Goal: Task Accomplishment & Management: Manage account settings

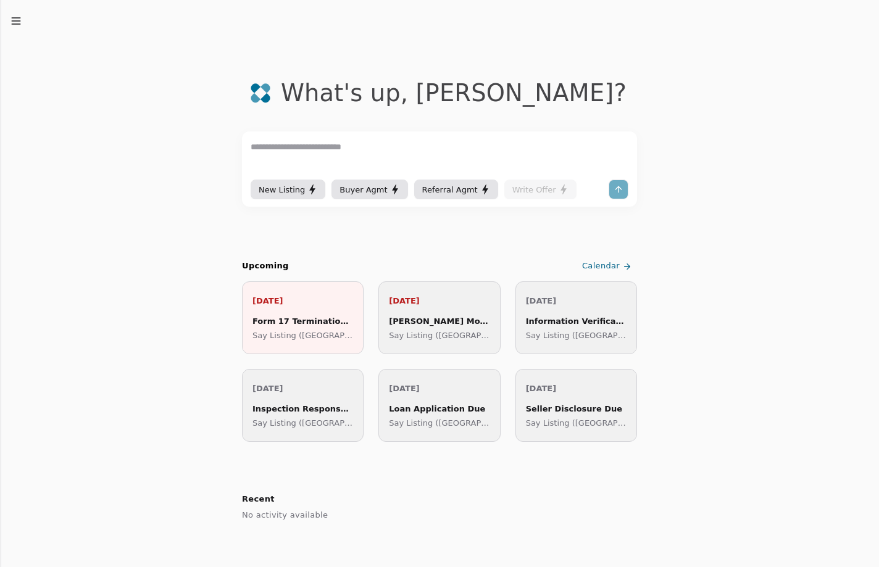
click at [581, 262] on link "Calendar" at bounding box center [607, 266] width 57 height 20
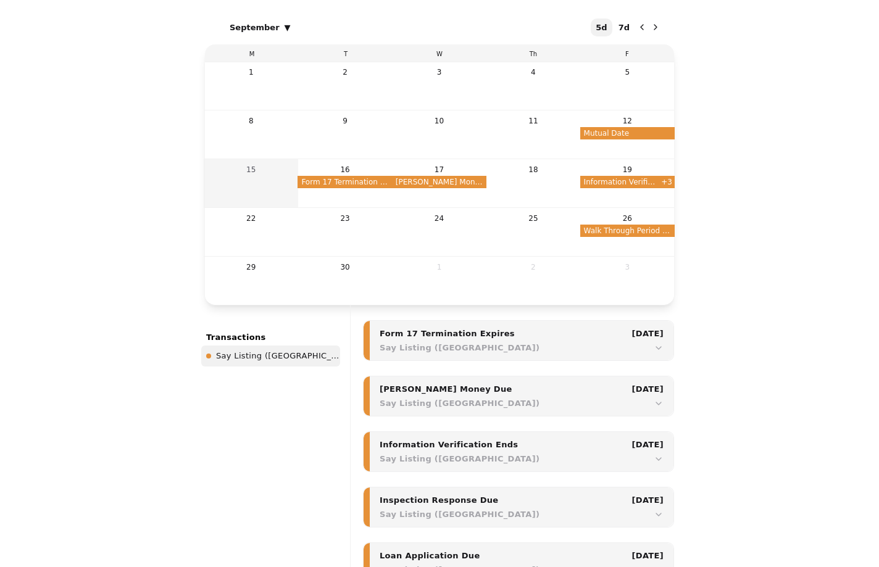
scroll to position [185, 0]
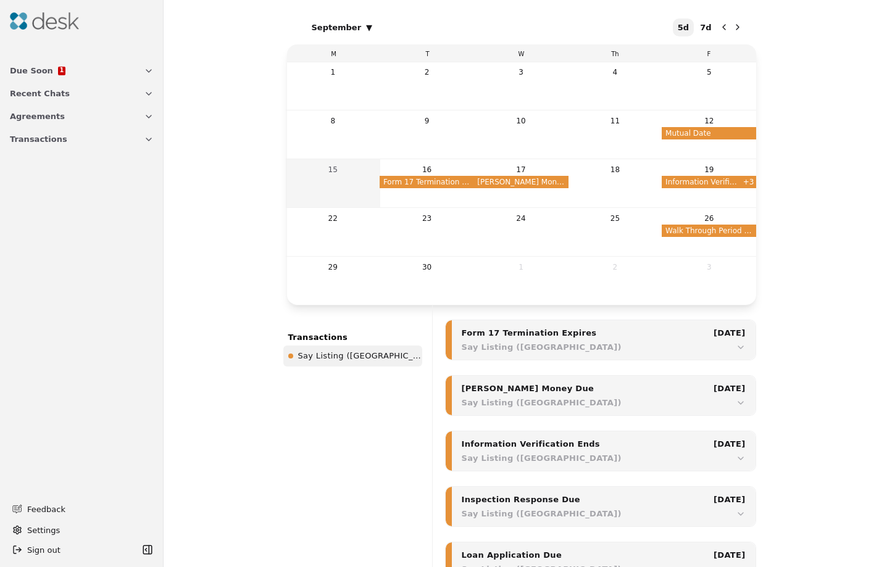
click at [36, 68] on span "Due Soon" at bounding box center [31, 70] width 43 height 13
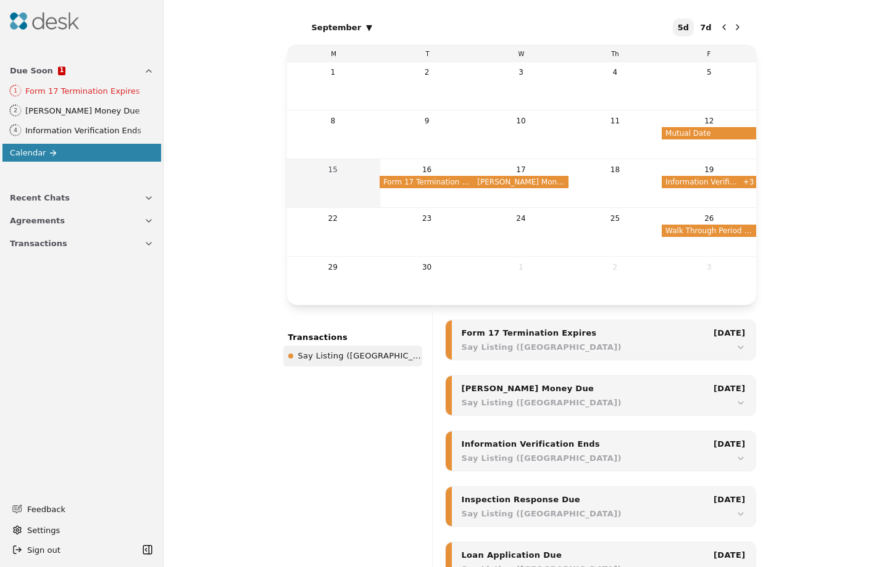
click at [126, 75] on button "Due Soon 1" at bounding box center [81, 70] width 159 height 23
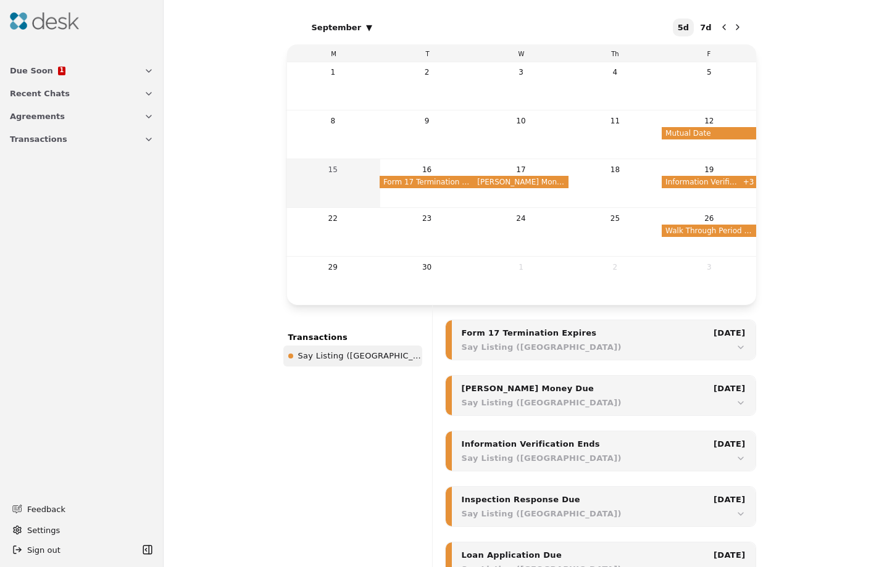
click at [122, 135] on button "Transactions" at bounding box center [81, 139] width 159 height 23
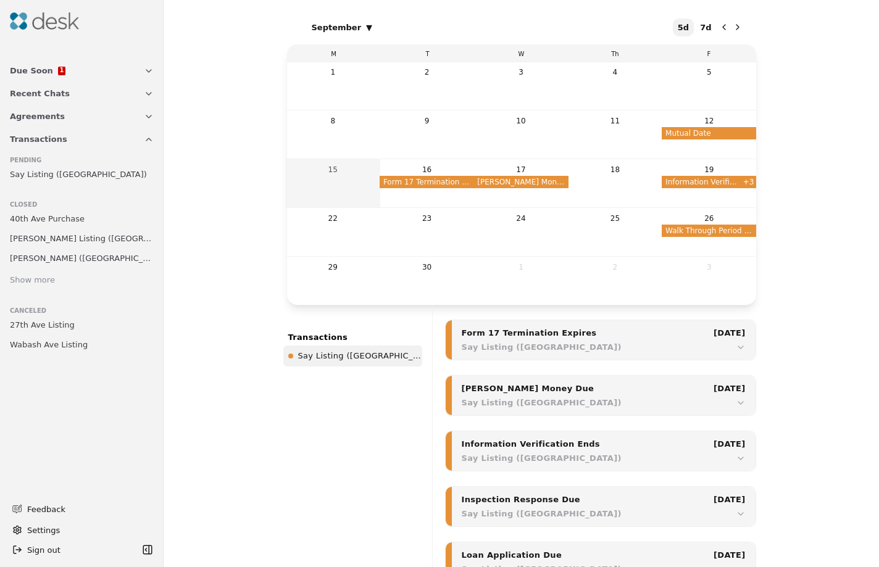
click at [106, 178] on link "Say Listing ([GEOGRAPHIC_DATA])" at bounding box center [82, 173] width 154 height 17
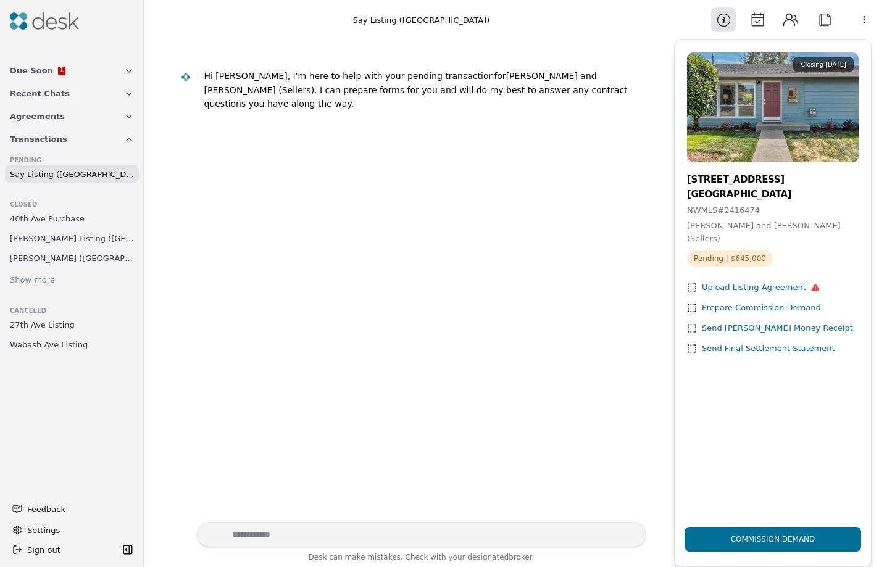
click at [755, 281] on div "Upload Listing Agreement" at bounding box center [761, 287] width 118 height 13
click at [761, 281] on div "Upload Listing Agreement" at bounding box center [761, 287] width 118 height 13
click at [823, 23] on button "Attach" at bounding box center [824, 19] width 25 height 25
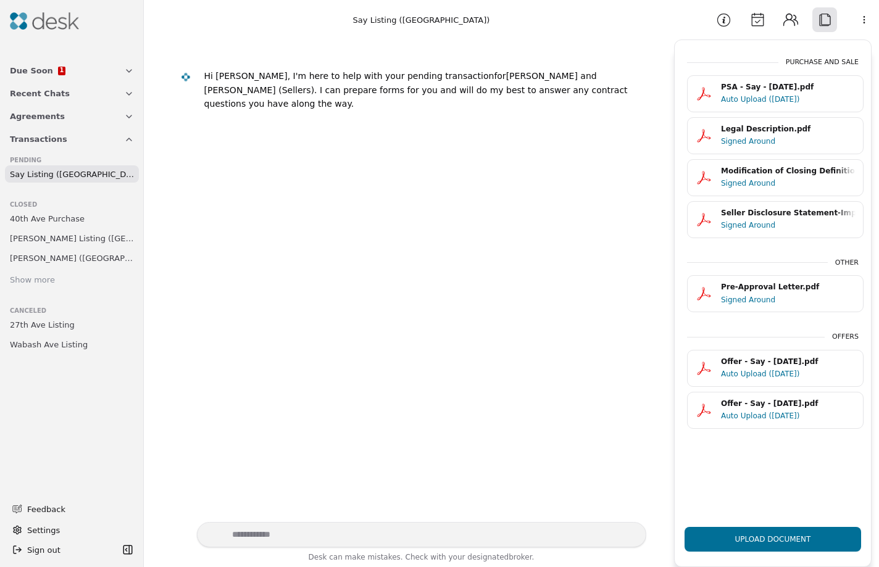
click at [839, 467] on div "Purchase and Sale PSA - Say - [DATE].pdf Auto Upload ([DATE]) Legal Description…" at bounding box center [772, 286] width 196 height 462
click at [858, 21] on html "Due Soon 1 Recent Chats Agreements Transactions Pending Say Listing ([GEOGRAPHI…" at bounding box center [439, 283] width 879 height 567
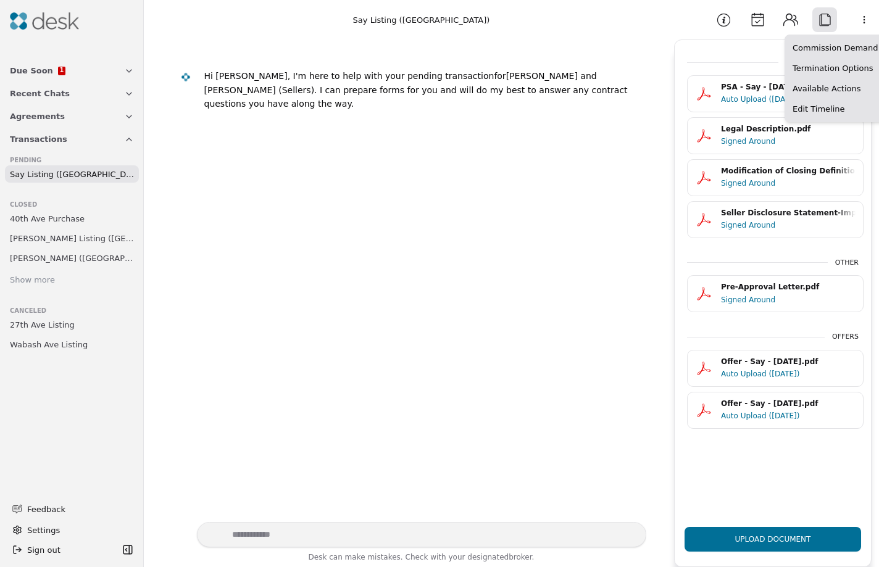
click at [674, 37] on html "Due Soon 1 Recent Chats Agreements Transactions Pending Say Listing ([GEOGRAPHI…" at bounding box center [439, 283] width 879 height 567
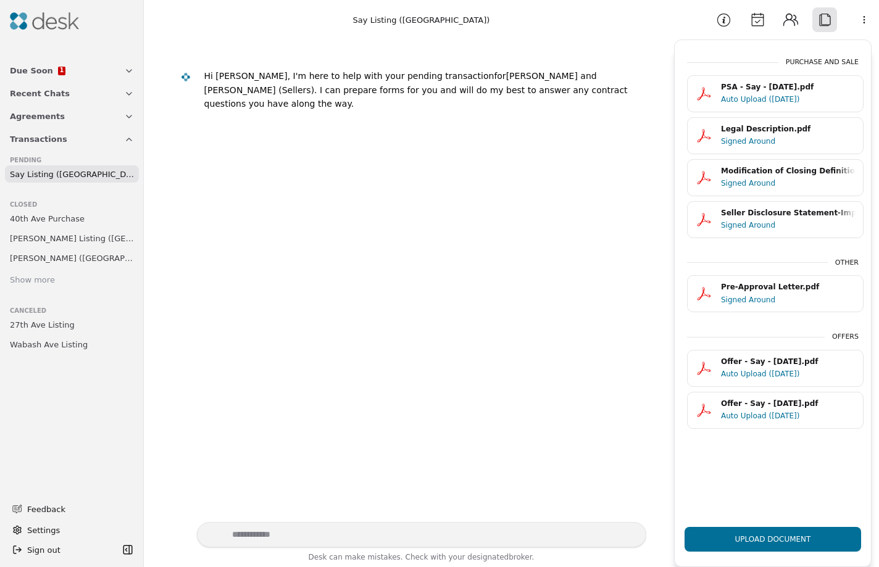
click at [726, 22] on button "Information" at bounding box center [723, 19] width 25 height 25
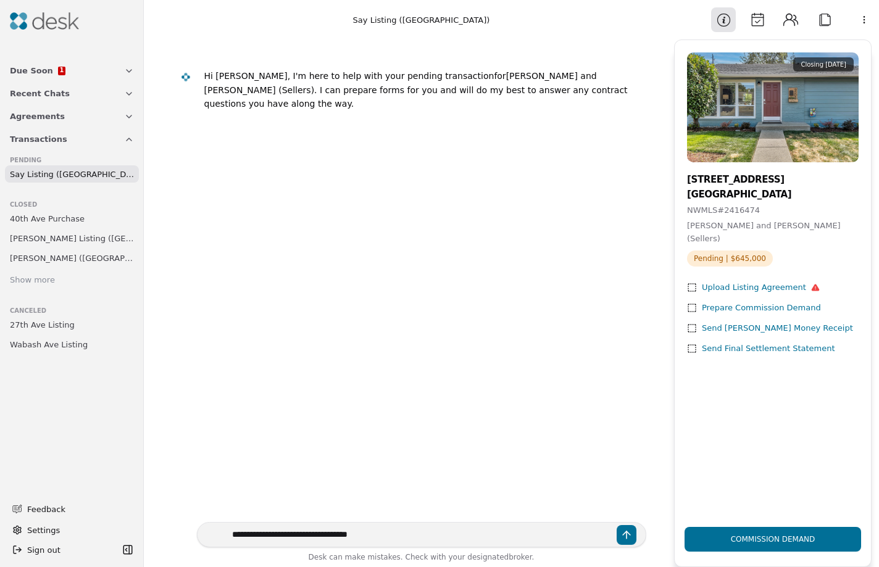
type textarea "**********"
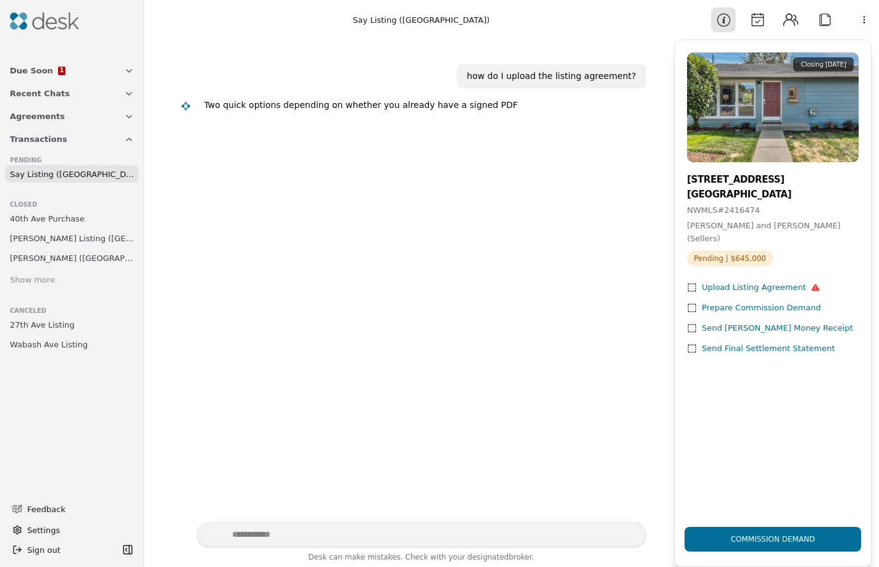
scroll to position [25, 0]
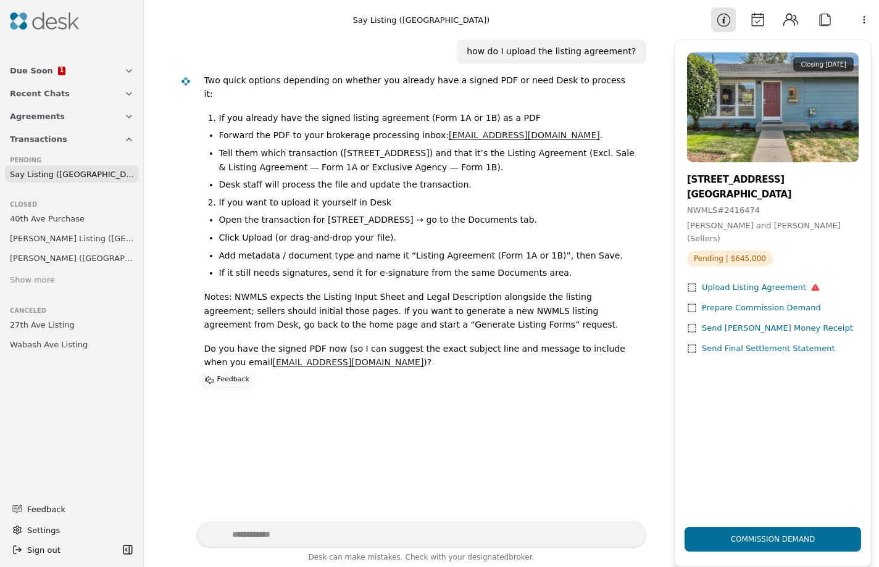
click at [824, 22] on button "Attach" at bounding box center [824, 19] width 25 height 25
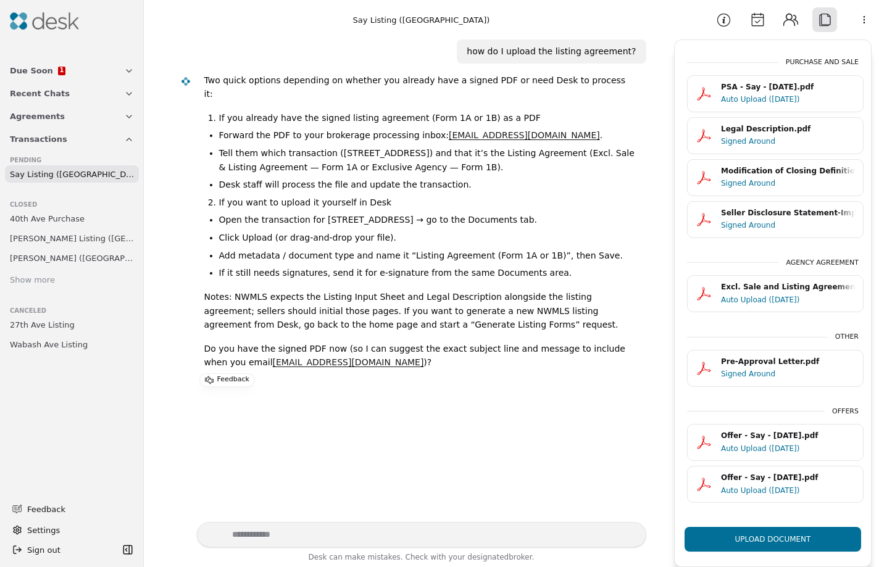
click at [796, 539] on button "Upload Document" at bounding box center [772, 539] width 176 height 25
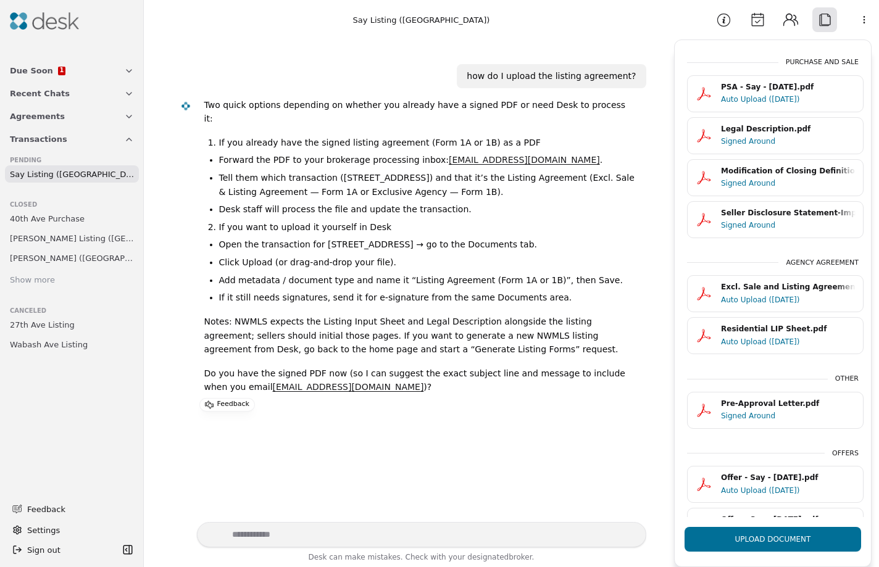
click at [87, 70] on button "Due Soon 1" at bounding box center [71, 70] width 139 height 23
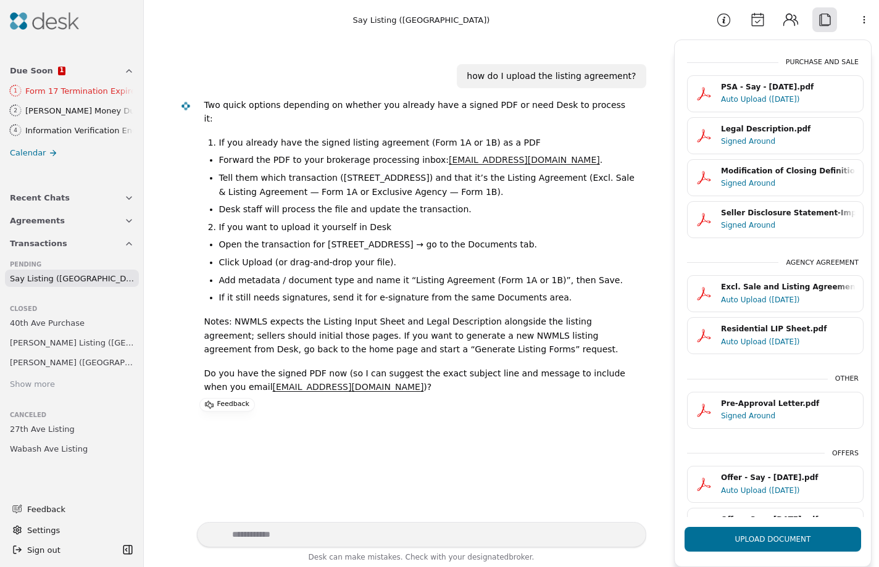
click at [93, 279] on span "Say Listing ([GEOGRAPHIC_DATA])" at bounding box center [72, 278] width 124 height 13
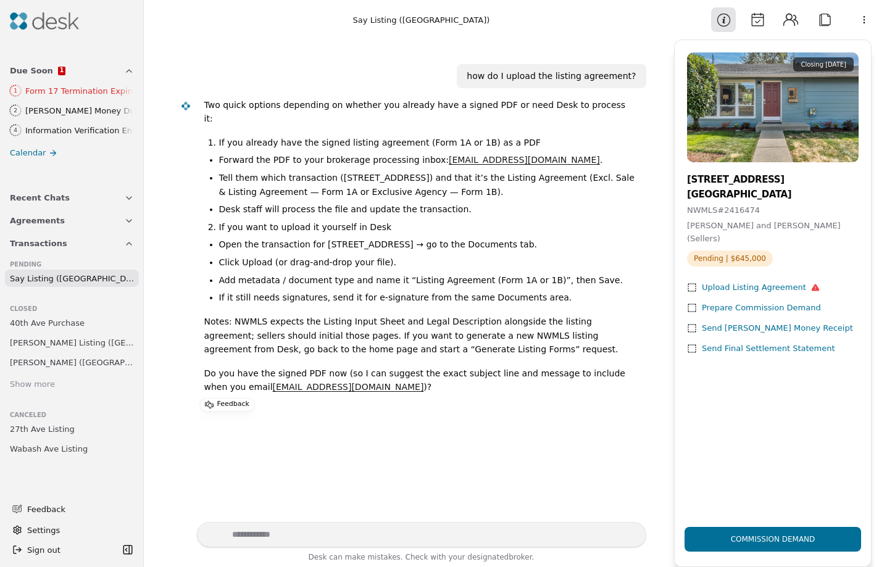
click at [39, 15] on img at bounding box center [44, 20] width 69 height 17
